Goal: Find specific page/section: Find specific page/section

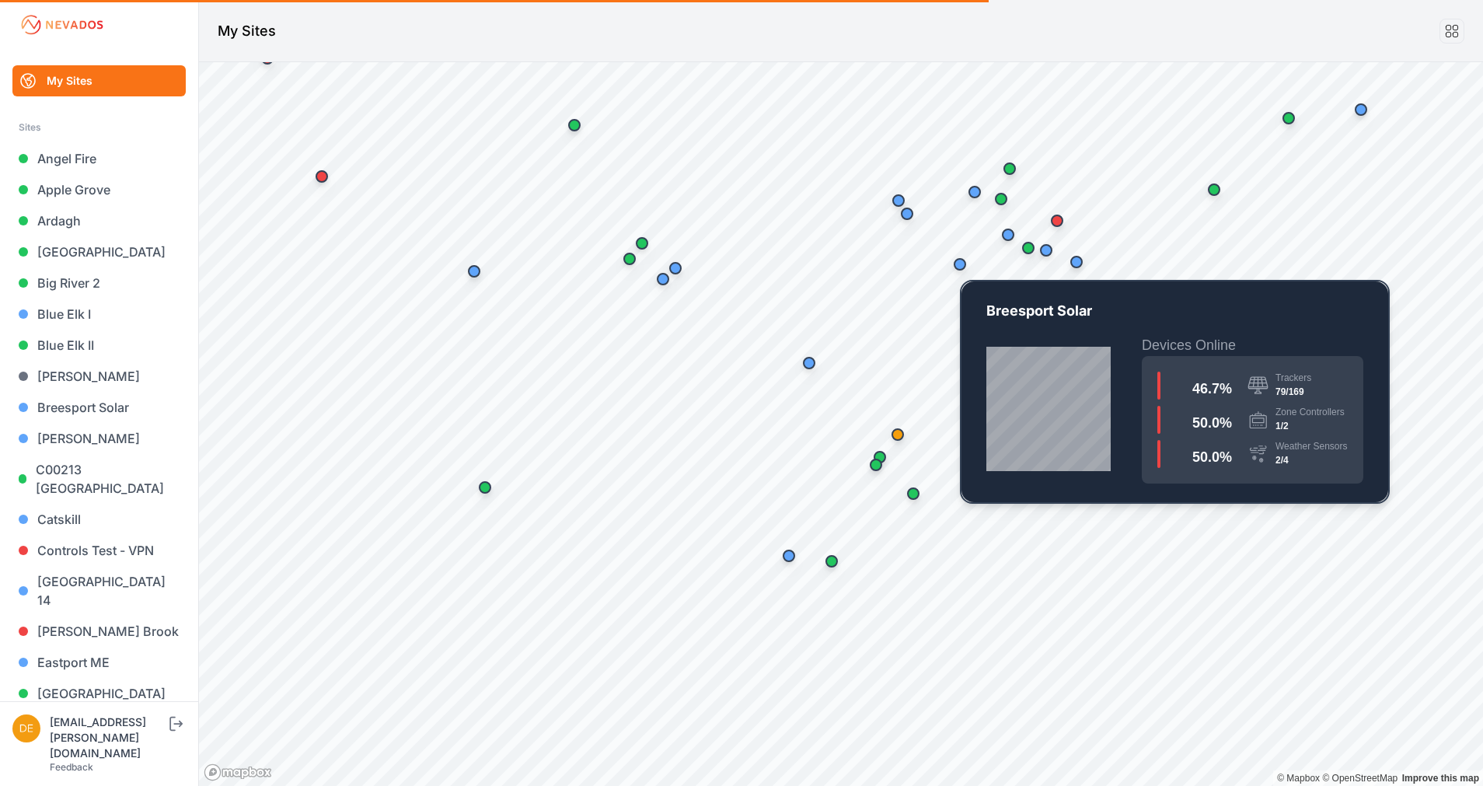
click at [961, 270] on div "Map marker" at bounding box center [960, 264] width 12 height 12
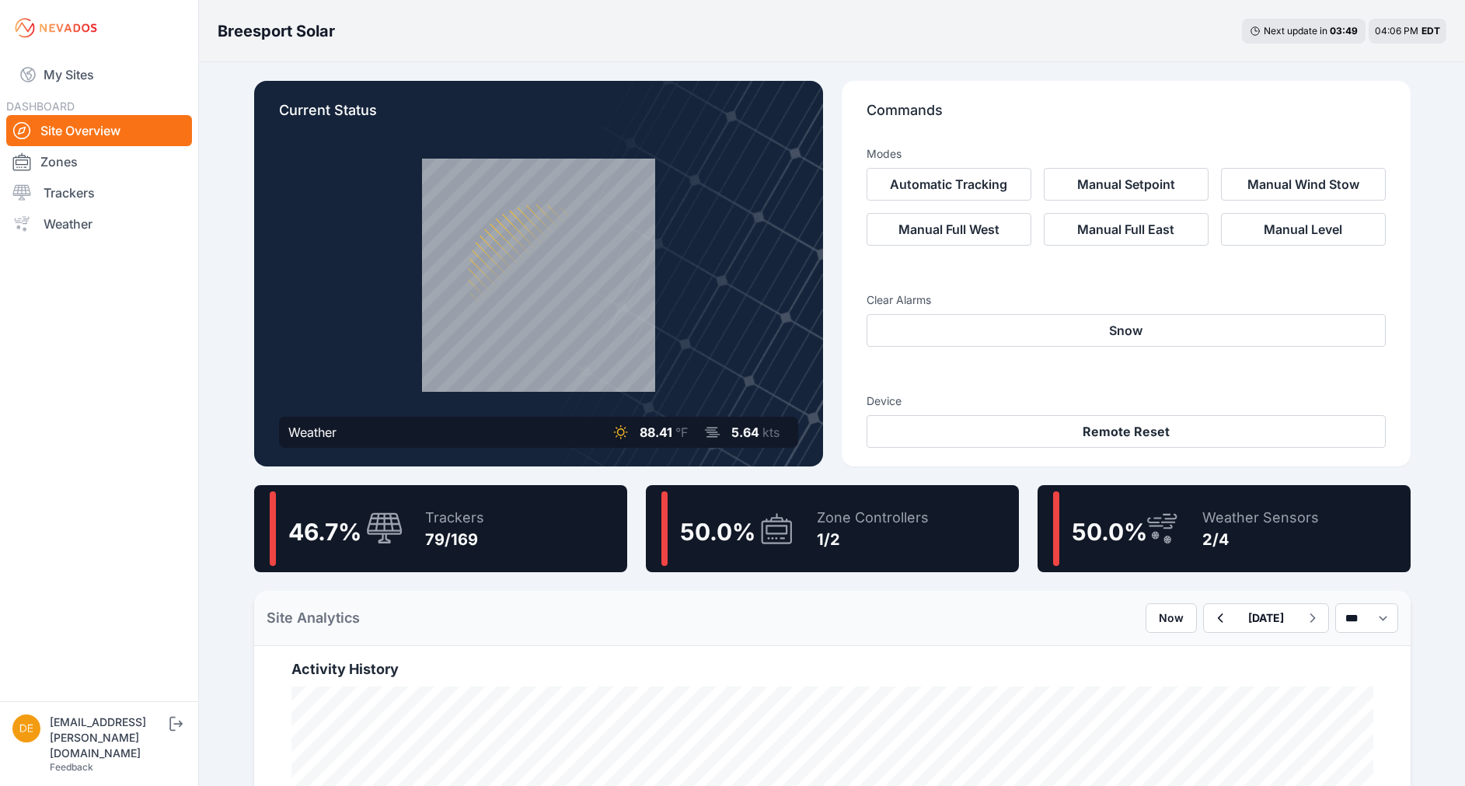
drag, startPoint x: 847, startPoint y: 554, endPoint x: 883, endPoint y: 542, distance: 37.9
click at [849, 554] on div "Zone Controllers 1/2" at bounding box center [864, 528] width 127 height 75
